Goal: Book appointment/travel/reservation

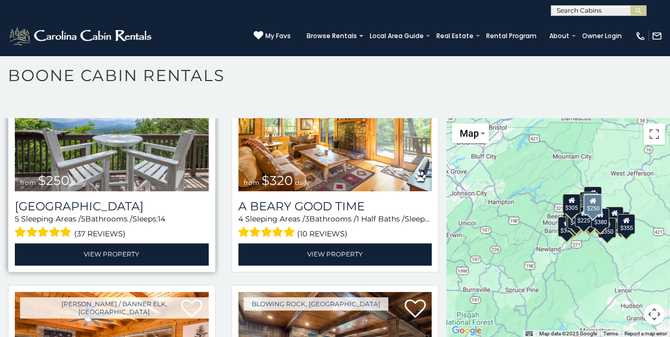
scroll to position [2683, 0]
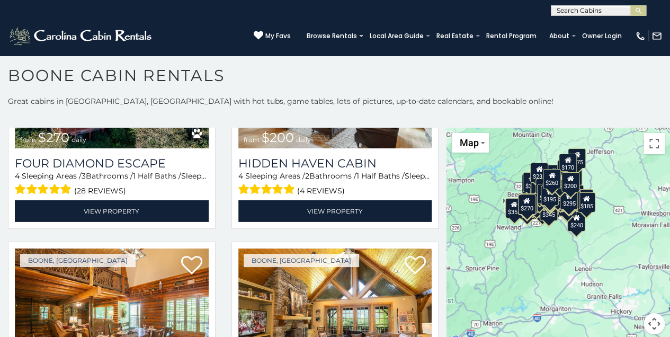
drag, startPoint x: 606, startPoint y: 190, endPoint x: 563, endPoint y: 155, distance: 55.3
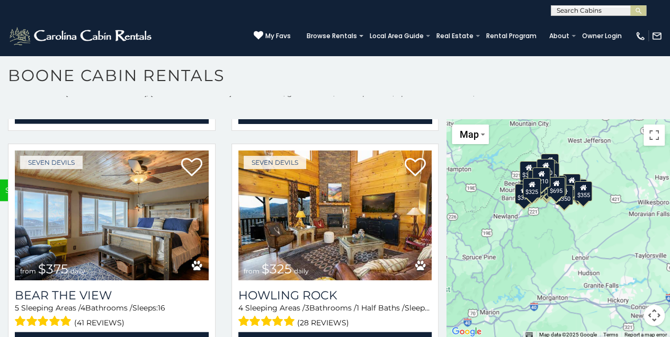
scroll to position [10, 0]
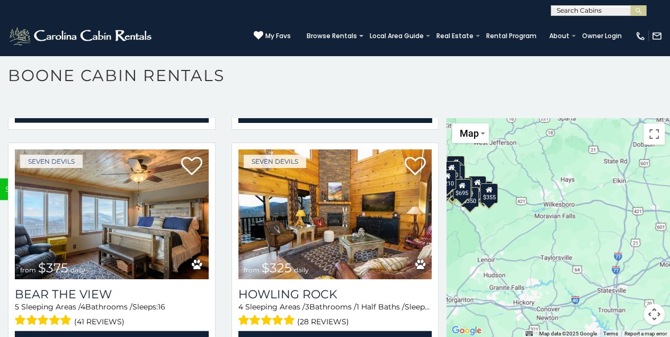
drag, startPoint x: 587, startPoint y: 191, endPoint x: 512, endPoint y: 189, distance: 75.2
click at [512, 189] on div "$349 $480 $525 $315 $355 $675 $635 $930 $400 $451 $330 $400 $485 $460 $395 $255…" at bounding box center [557, 227] width 223 height 219
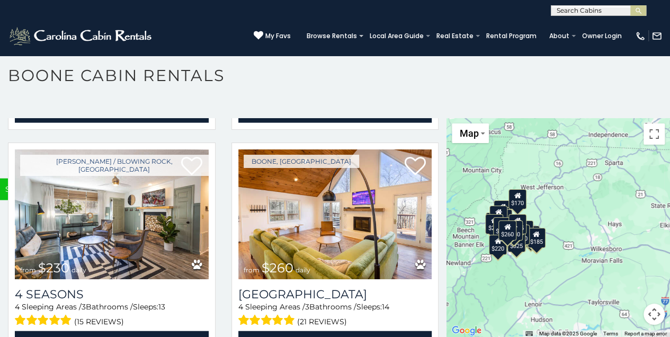
drag, startPoint x: 511, startPoint y: 194, endPoint x: 559, endPoint y: 240, distance: 66.7
click at [559, 240] on div "$349 $480 $525 $315 $355 $675 $930 $395 $255 $350 $380 $355 $250 $320 $695 $210…" at bounding box center [557, 227] width 223 height 219
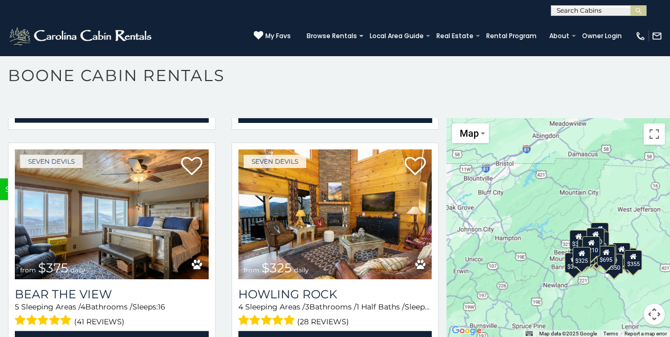
drag, startPoint x: 558, startPoint y: 193, endPoint x: 655, endPoint y: 217, distance: 99.8
click at [655, 217] on div "$349 $480 $525 $315 $355 $675 $635 $930 $400 $451 $330 $400 $485 $460 $395 $255…" at bounding box center [557, 227] width 223 height 219
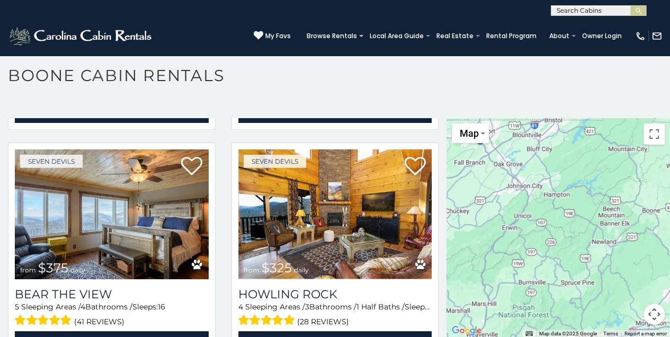
drag, startPoint x: 521, startPoint y: 221, endPoint x: 571, endPoint y: 177, distance: 66.4
click at [571, 177] on div at bounding box center [557, 227] width 223 height 219
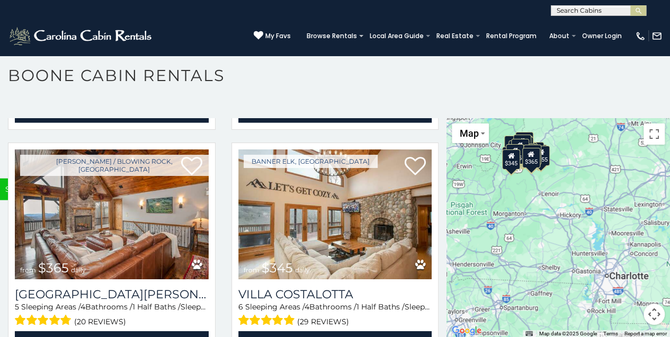
drag, startPoint x: 538, startPoint y: 251, endPoint x: 461, endPoint y: 187, distance: 100.1
click at [461, 187] on div "$349 $480 $525 $315 $355 $675 $635 $930 $400 $451 $330 $400 $485 $460 $395 $255…" at bounding box center [557, 227] width 223 height 219
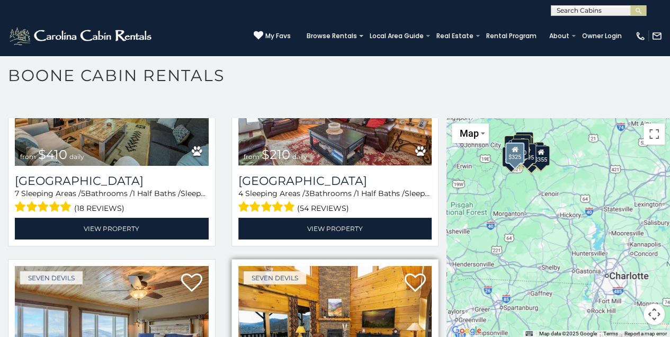
scroll to position [3007, 0]
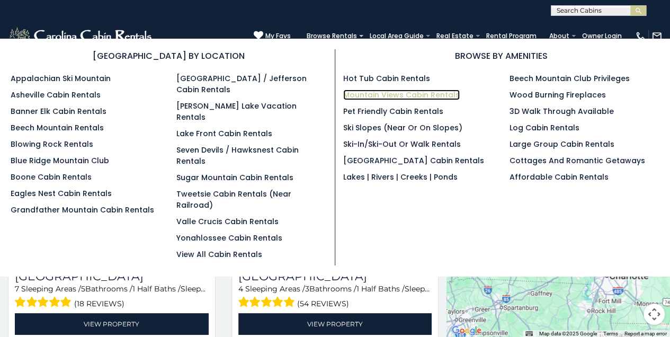
click at [415, 95] on link "Mountain Views Cabin Rentals" at bounding box center [401, 95] width 117 height 11
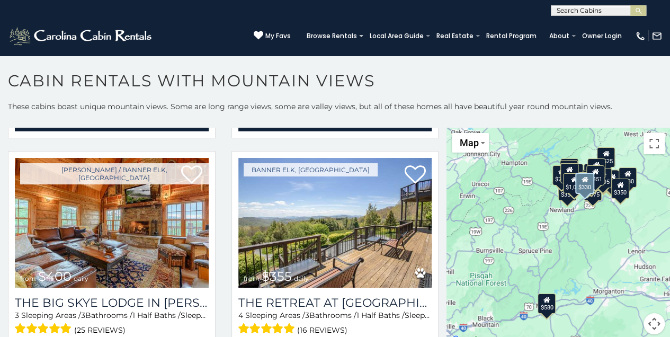
scroll to position [1624, 0]
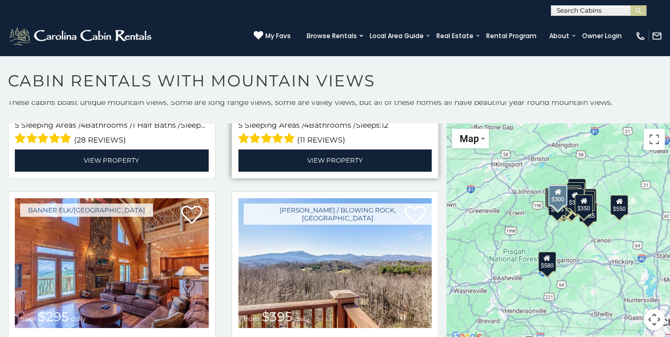
scroll to position [2936, 0]
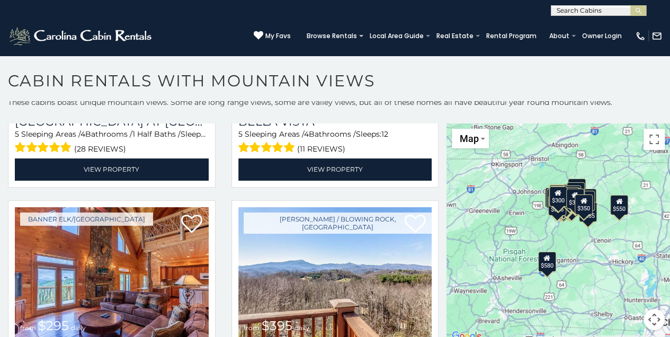
click at [593, 12] on input "text" at bounding box center [597, 12] width 93 height 11
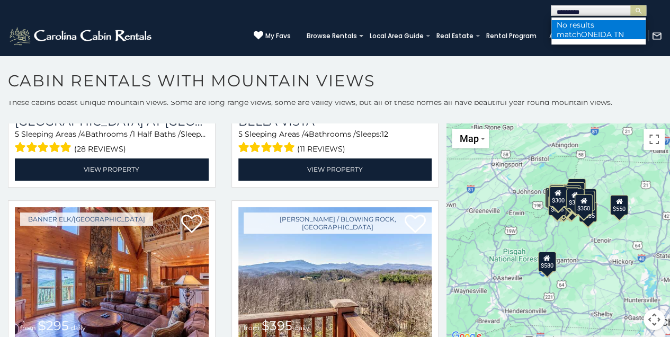
type input "*********"
click at [591, 37] on span "ONEIDA TN" at bounding box center [602, 35] width 43 height 10
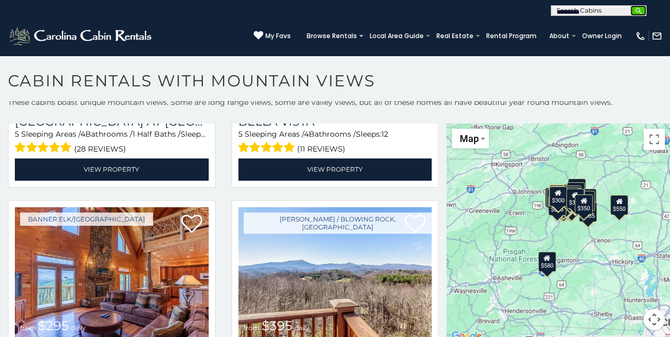
click at [641, 12] on img "submit" at bounding box center [638, 11] width 8 height 8
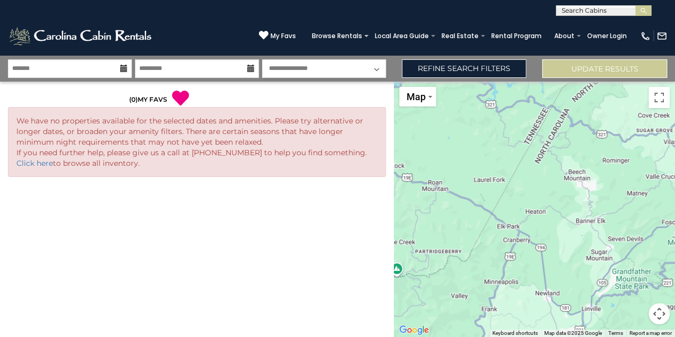
click at [342, 71] on select "**********" at bounding box center [324, 68] width 124 height 19
click at [592, 14] on input "text" at bounding box center [603, 12] width 93 height 11
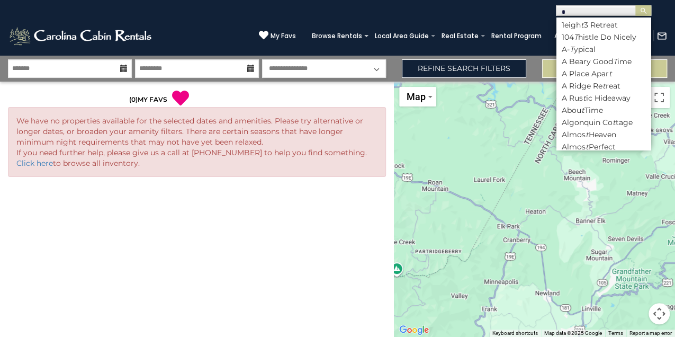
type input "**"
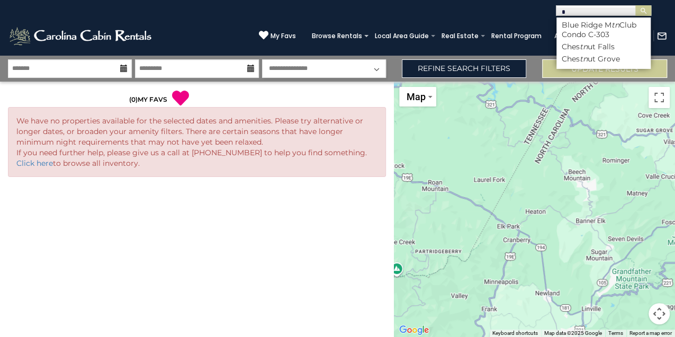
scroll to position [524, 0]
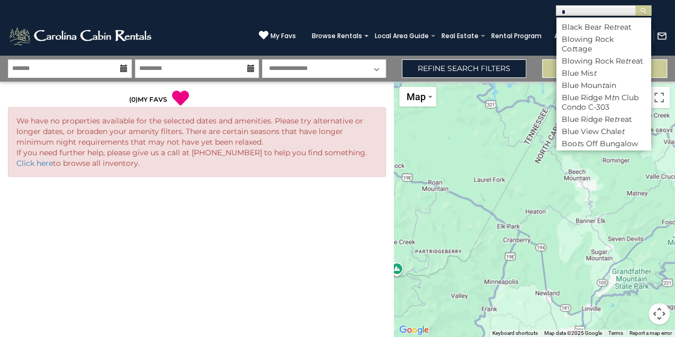
type input "**"
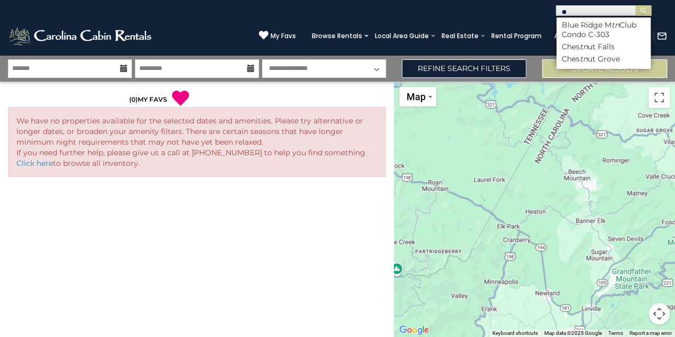
scroll to position [0, 0]
click at [502, 20] on div "(828) 295-6000 My Favs Browse Rentals Local Area Guide Activities & Attractions…" at bounding box center [337, 36] width 675 height 40
